Goal: Information Seeking & Learning: Stay updated

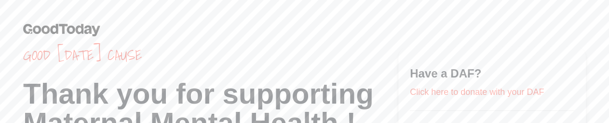
scroll to position [511, 0]
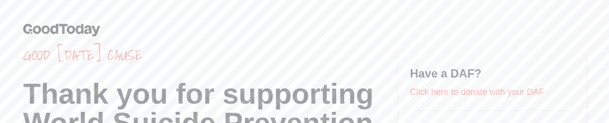
scroll to position [13, 0]
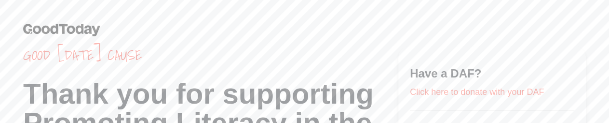
scroll to position [13, 0]
